Goal: Find specific page/section: Find specific page/section

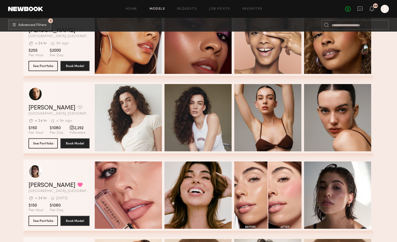
scroll to position [265, 0]
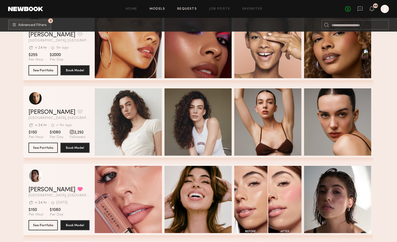
click at [185, 9] on link "Requests" at bounding box center [187, 8] width 20 height 3
